Goal: Navigation & Orientation: Find specific page/section

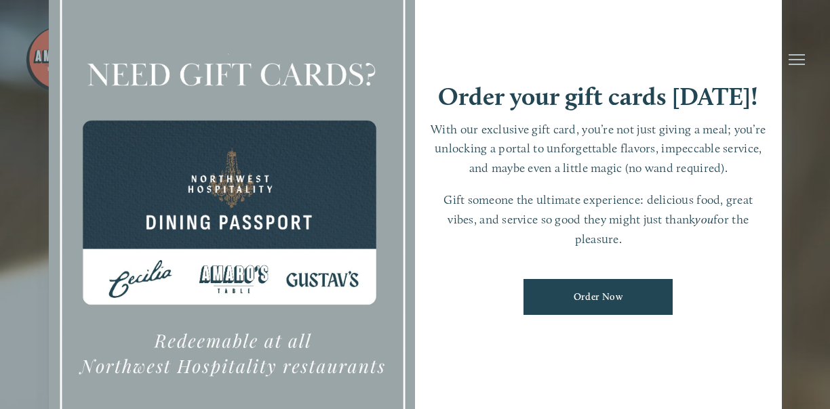
scroll to position [28, 0]
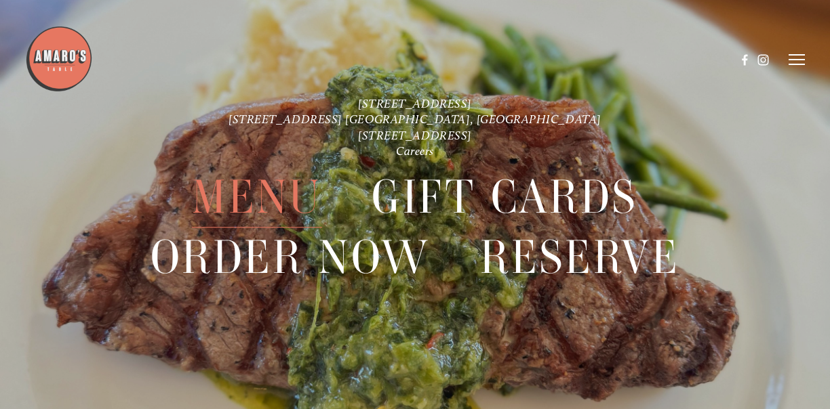
click at [253, 193] on span "Menu" at bounding box center [257, 197] width 130 height 60
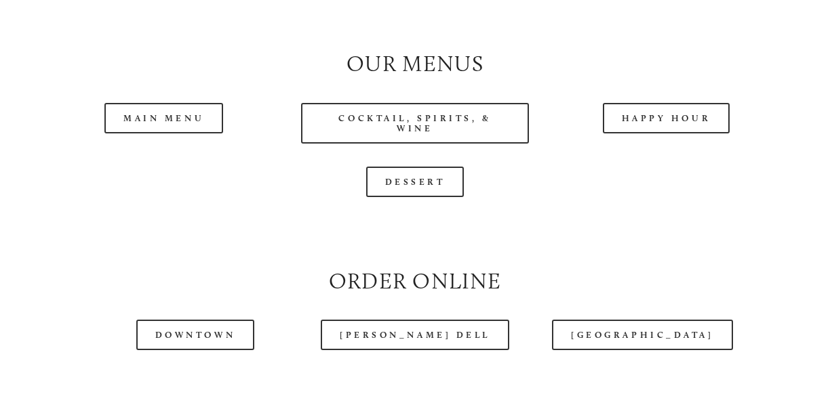
scroll to position [1214, 0]
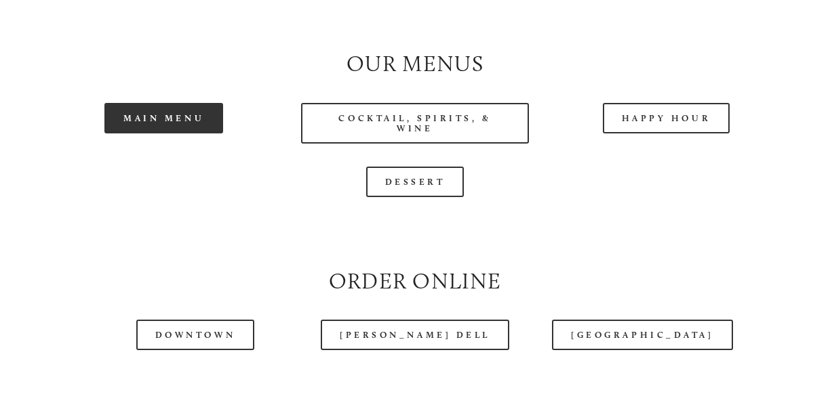
click at [167, 130] on link "Main Menu" at bounding box center [163, 118] width 119 height 30
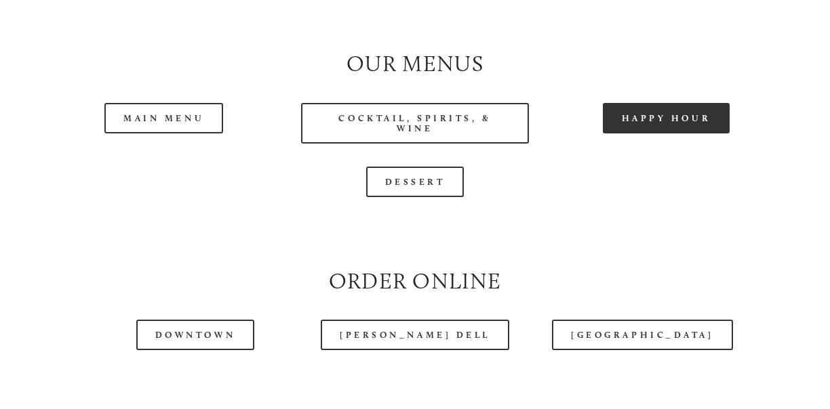
click at [650, 134] on link "Happy Hour" at bounding box center [665, 118] width 127 height 30
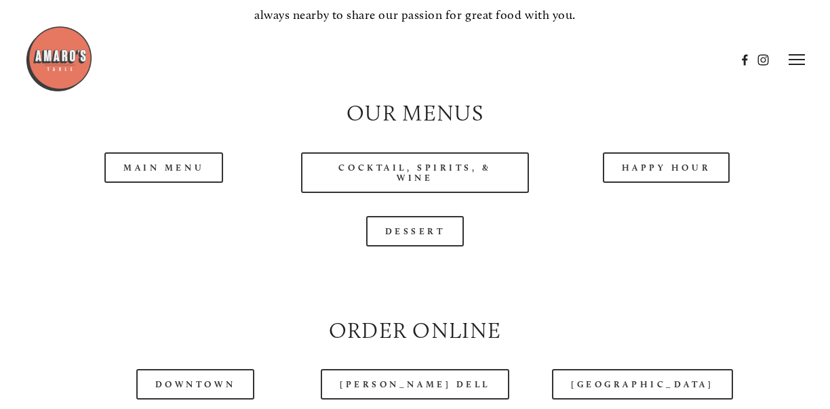
scroll to position [1155, 0]
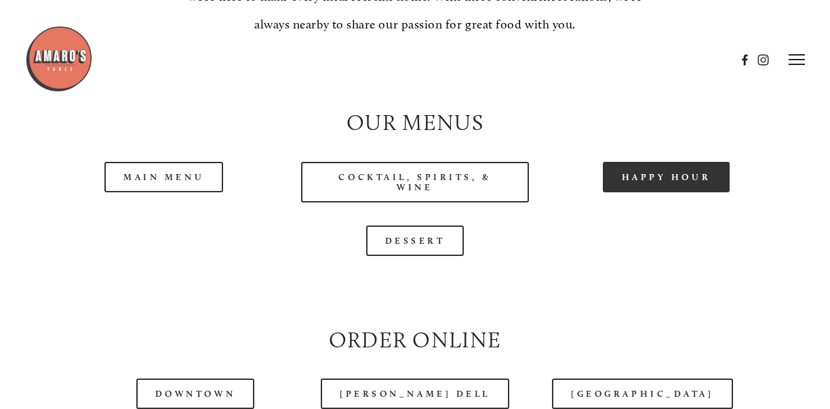
click at [663, 192] on link "Happy Hour" at bounding box center [665, 177] width 127 height 30
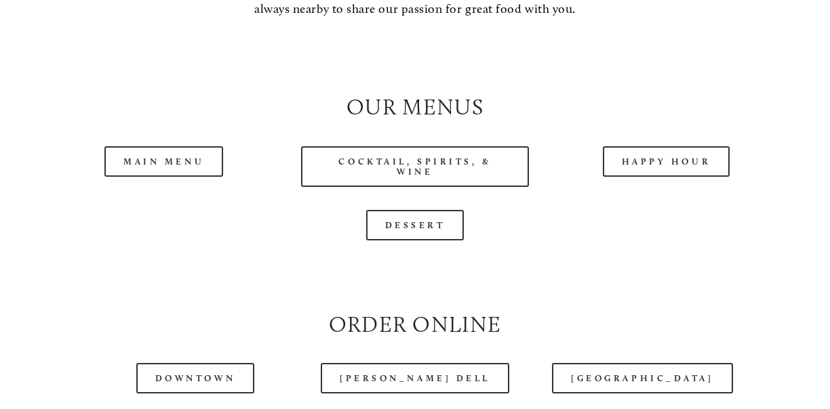
scroll to position [1171, 0]
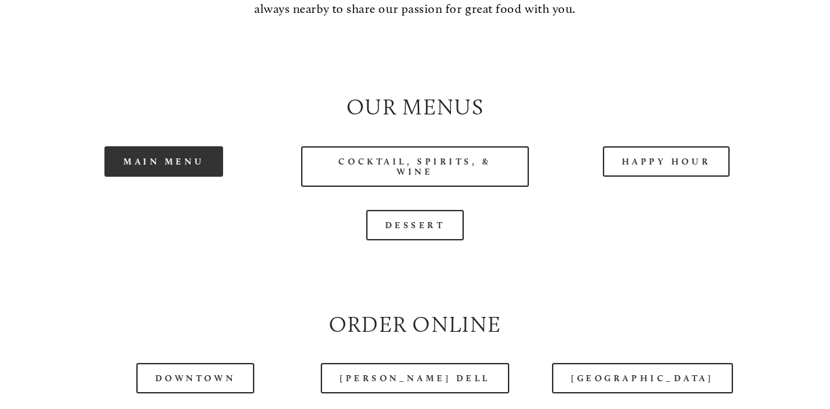
click at [173, 171] on link "Main Menu" at bounding box center [163, 161] width 119 height 30
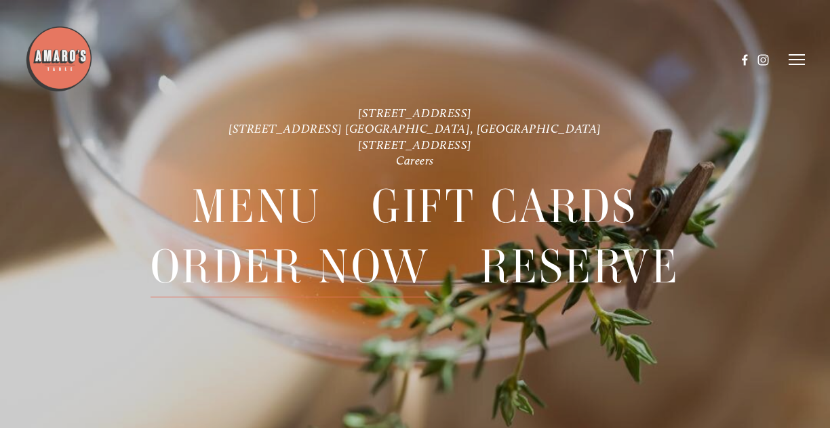
scroll to position [28, 0]
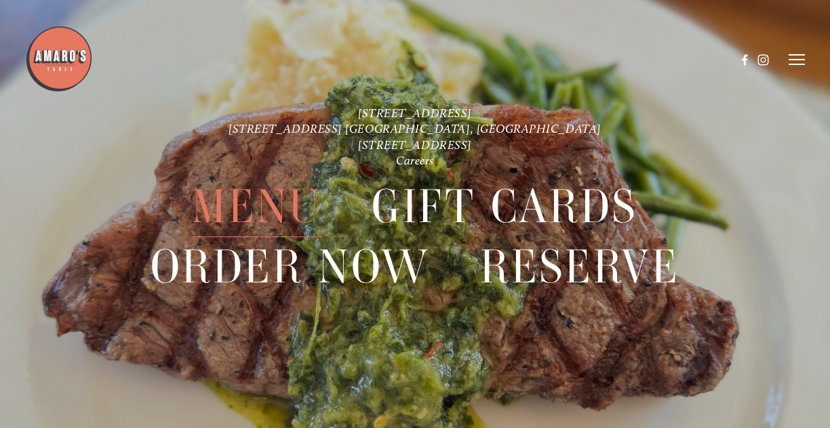
click at [264, 203] on span "Menu" at bounding box center [257, 207] width 130 height 60
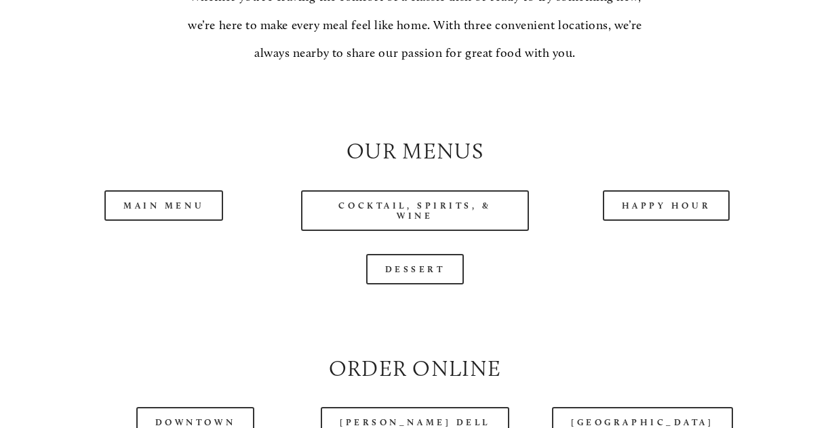
scroll to position [1128, 0]
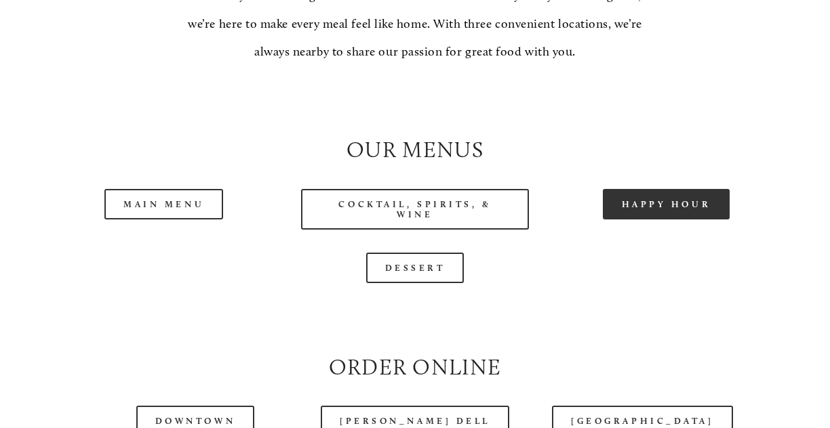
click at [661, 207] on link "Happy Hour" at bounding box center [665, 204] width 127 height 30
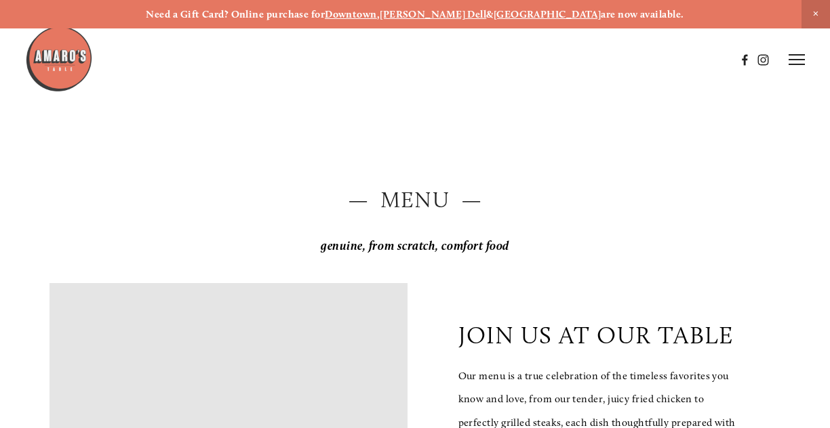
scroll to position [0, 0]
